Goal: Task Accomplishment & Management: Manage account settings

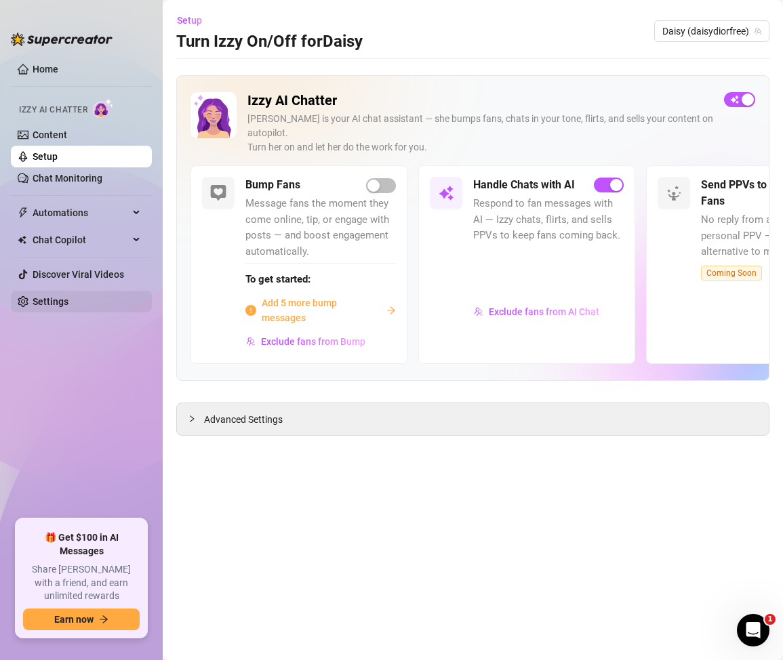
click at [62, 305] on link "Settings" at bounding box center [51, 301] width 36 height 11
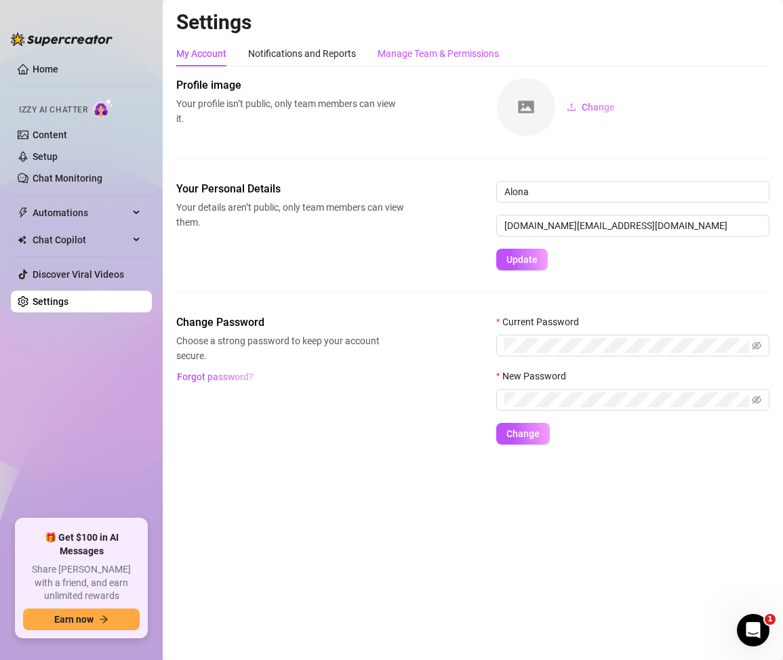
click at [434, 51] on div "Manage Team & Permissions" at bounding box center [437, 53] width 121 height 15
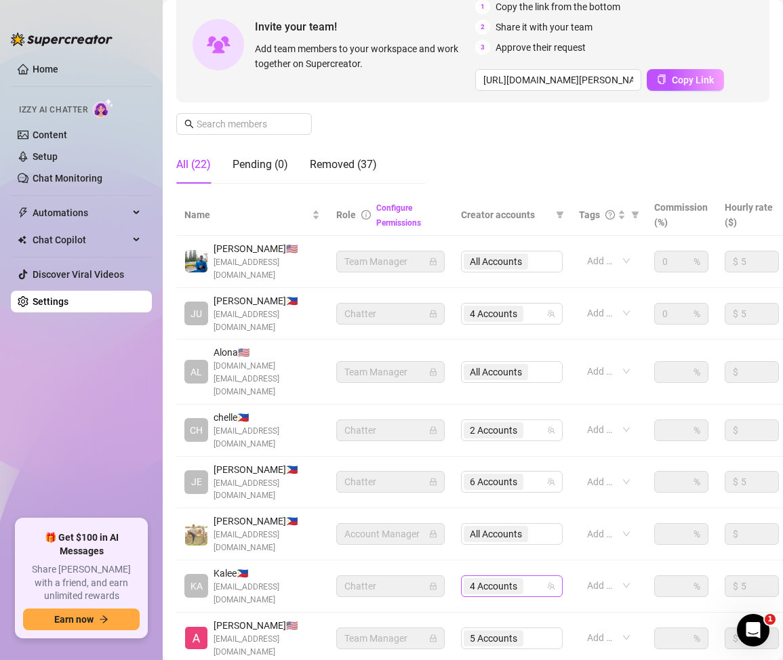
scroll to position [136, 0]
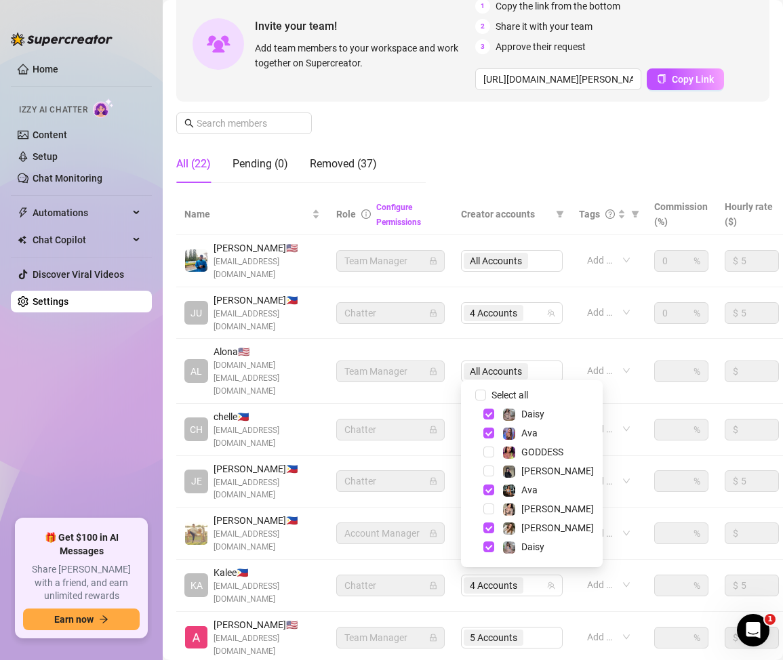
scroll to position [35, 0]
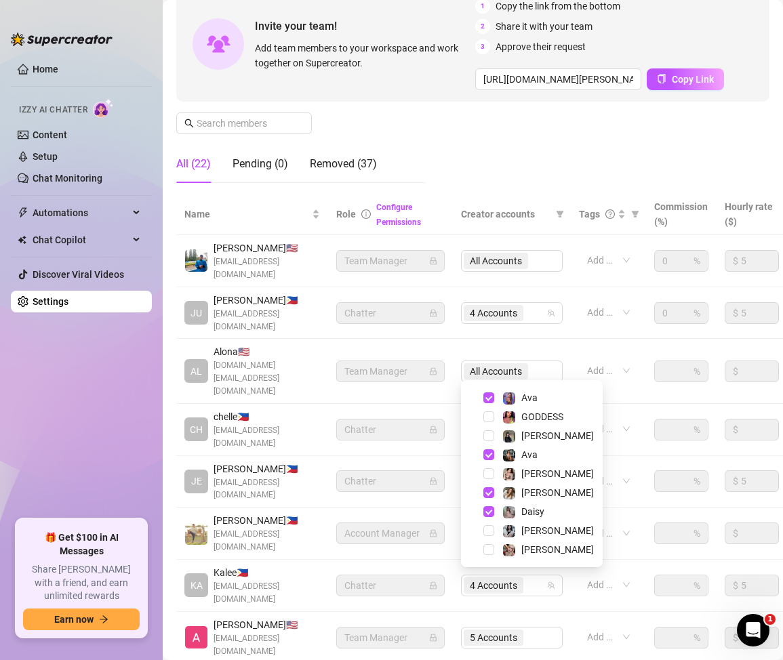
click at [570, 180] on div "Manage Team Members Manage your team members, their commission and hourly rate,…" at bounding box center [472, 68] width 593 height 252
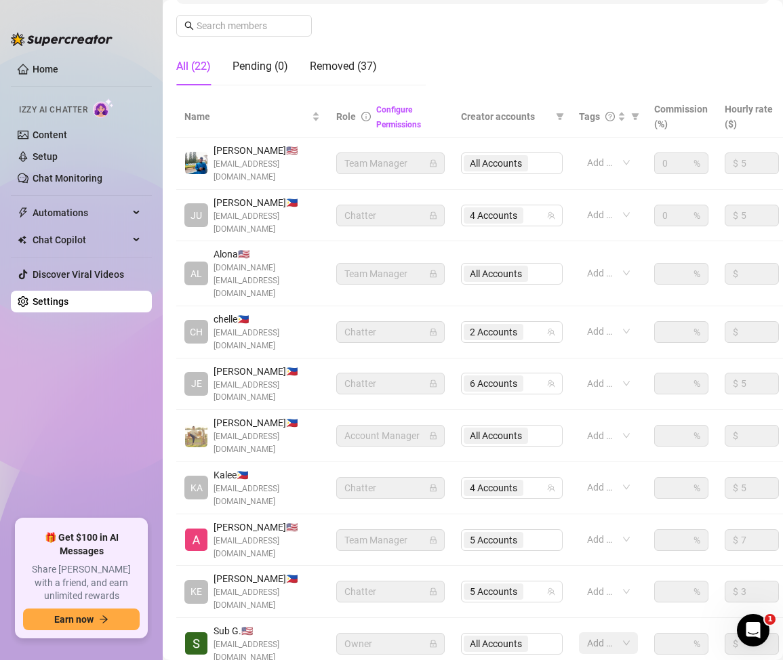
scroll to position [234, 0]
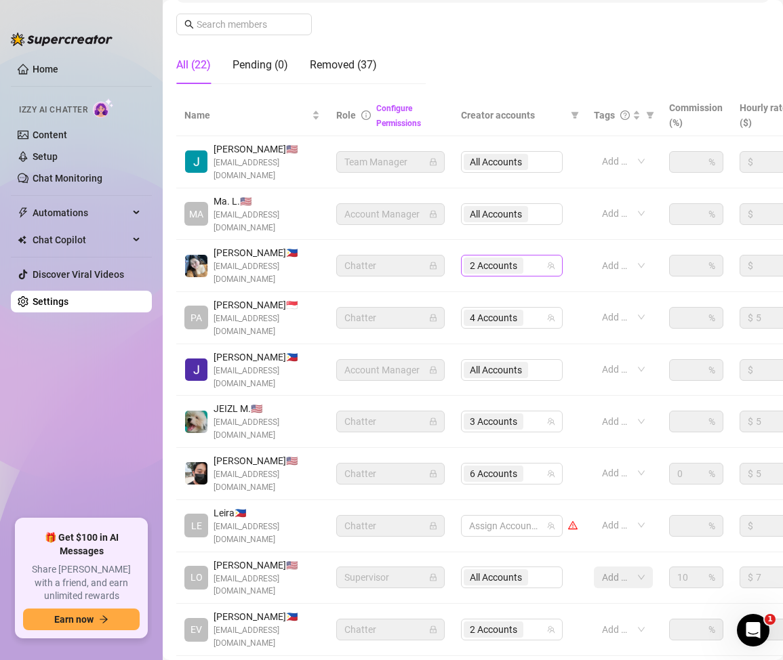
click at [531, 256] on div "2 Accounts" at bounding box center [504, 265] width 82 height 19
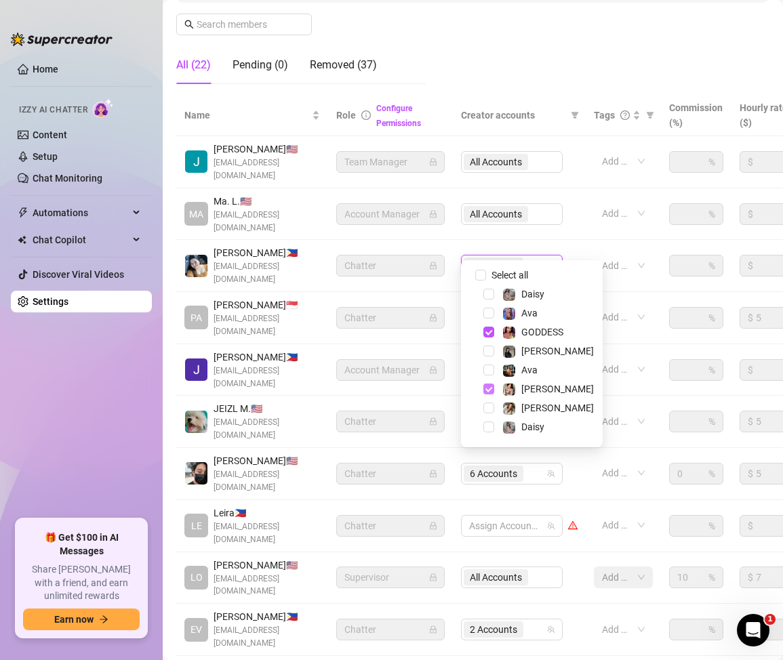
click at [487, 392] on span "Select tree node" at bounding box center [488, 388] width 11 height 11
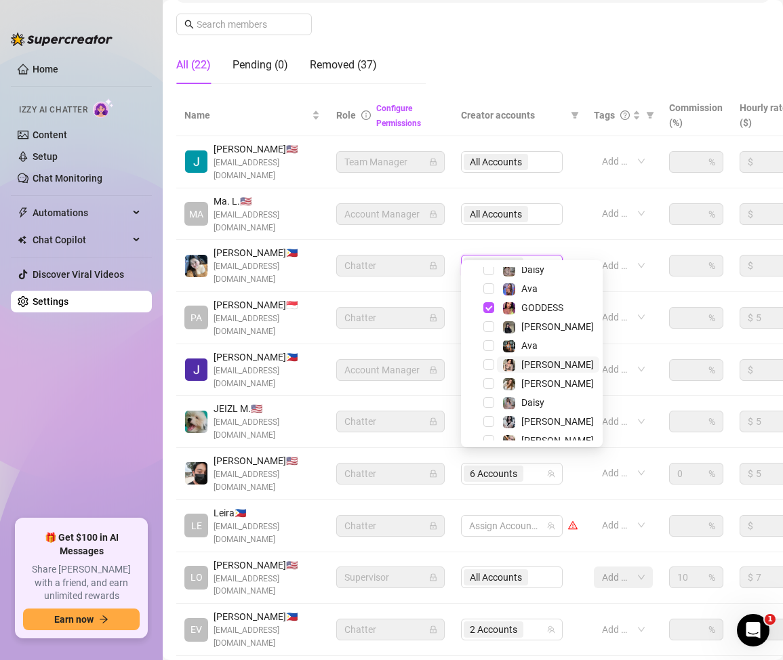
scroll to position [35, 0]
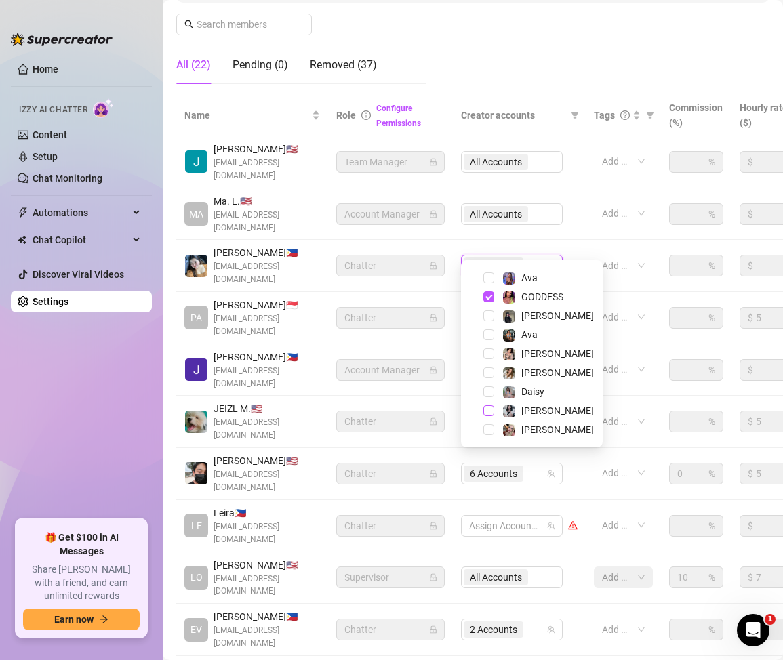
click at [488, 409] on span "Select tree node" at bounding box center [488, 410] width 11 height 11
click at [503, 609] on div "Settings My Account Notifications and Reports Manage Team & Permissions Profile…" at bounding box center [472, 242] width 593 height 935
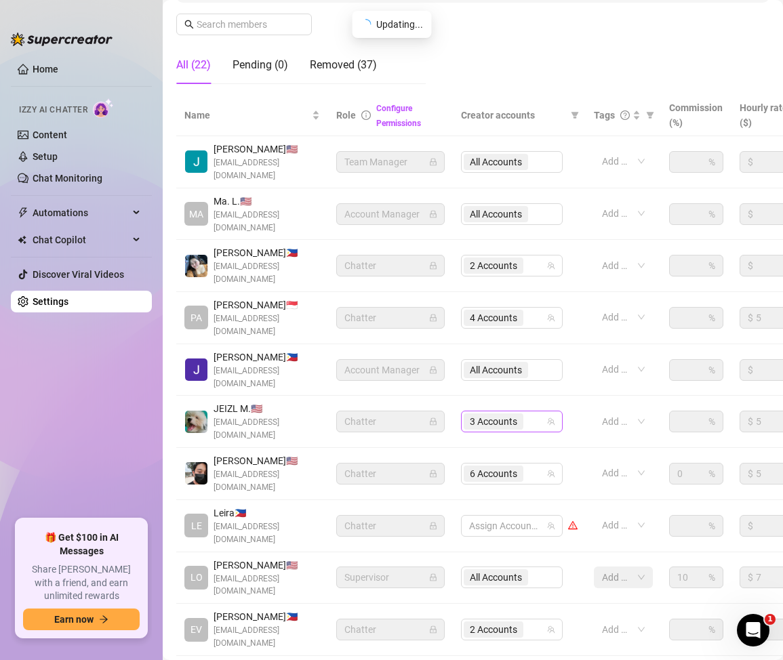
click at [534, 412] on div "3 Accounts" at bounding box center [504, 421] width 82 height 19
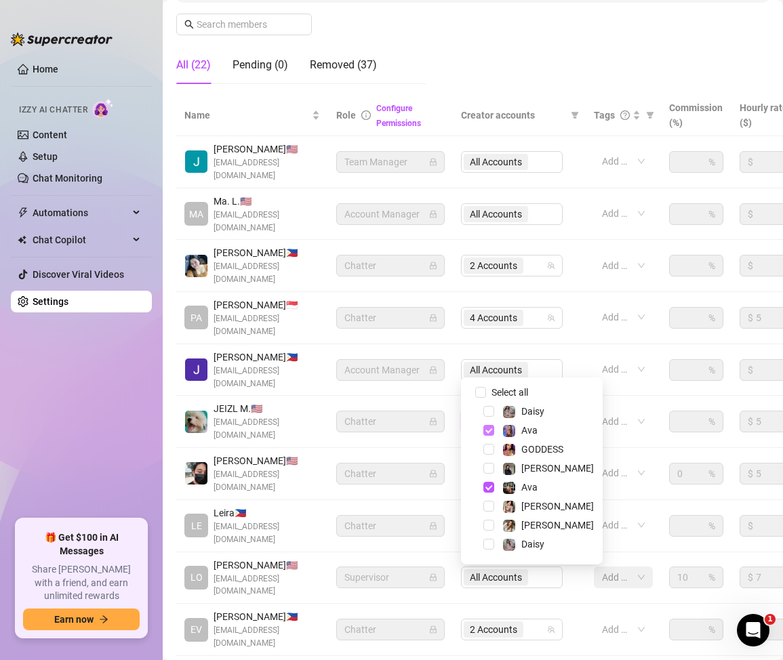
click at [486, 425] on span "Select tree node" at bounding box center [488, 430] width 11 height 11
click at [486, 491] on span "Select tree node" at bounding box center [488, 487] width 11 height 11
click at [491, 464] on span "Select tree node" at bounding box center [488, 468] width 11 height 11
click at [489, 504] on span "Select tree node" at bounding box center [488, 506] width 11 height 11
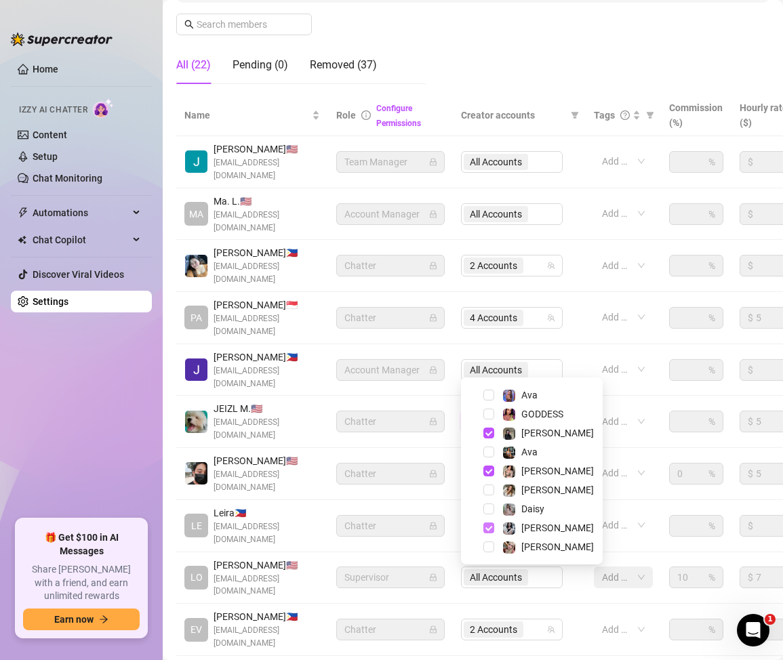
click at [490, 528] on span "Select tree node" at bounding box center [488, 527] width 11 height 11
click at [491, 552] on span "Select tree node" at bounding box center [488, 546] width 11 height 11
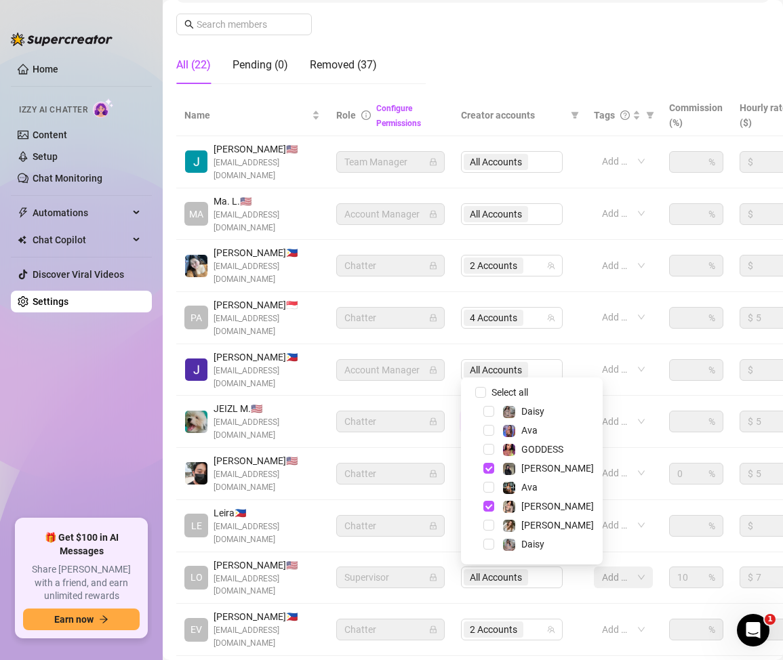
click at [539, 608] on div "Settings My Account Notifications and Reports Manage Team & Permissions Profile…" at bounding box center [472, 242] width 593 height 935
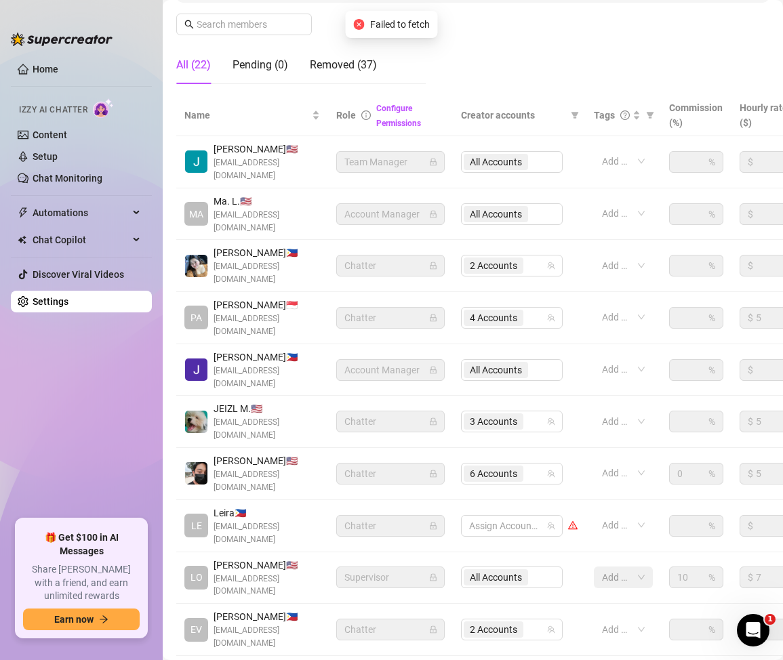
click at [456, 608] on div "Settings My Account Notifications and Reports Manage Team & Permissions Profile…" at bounding box center [472, 242] width 593 height 935
click at [44, 152] on link "Setup" at bounding box center [45, 156] width 25 height 11
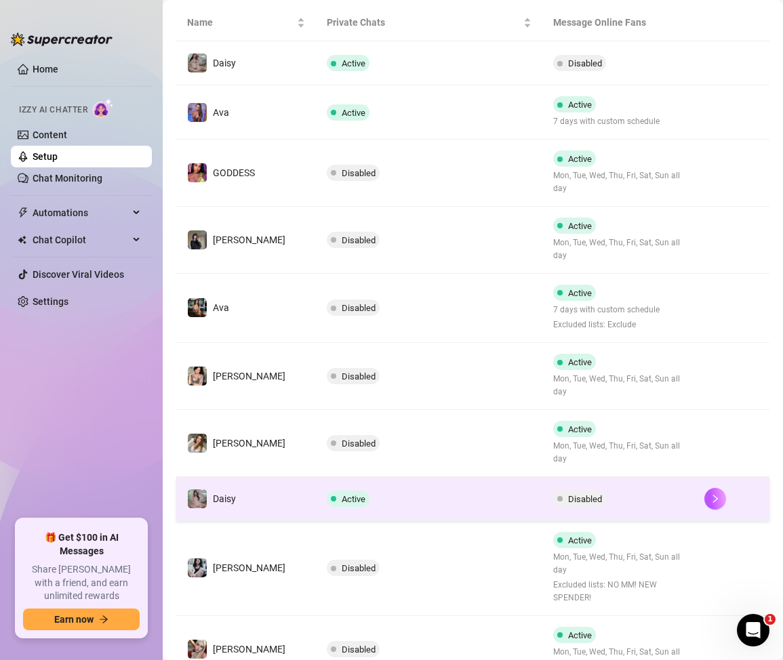
scroll to position [319, 0]
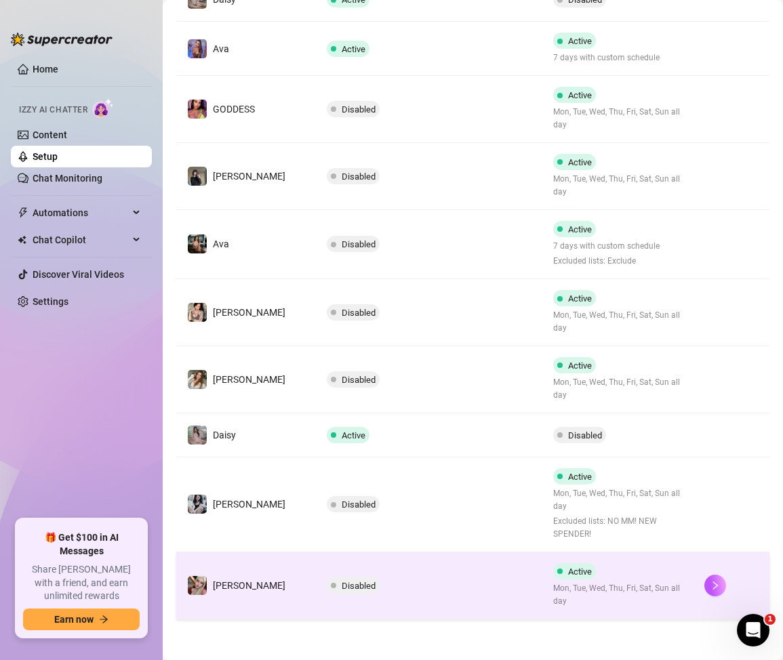
click at [453, 574] on td "Disabled" at bounding box center [429, 585] width 227 height 67
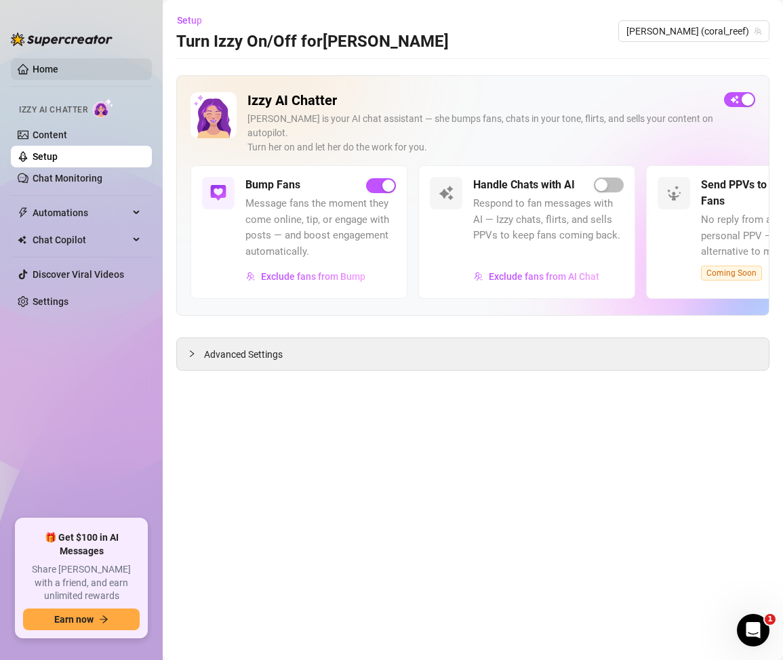
click at [43, 70] on link "Home" at bounding box center [46, 69] width 26 height 11
